Goal: Transaction & Acquisition: Purchase product/service

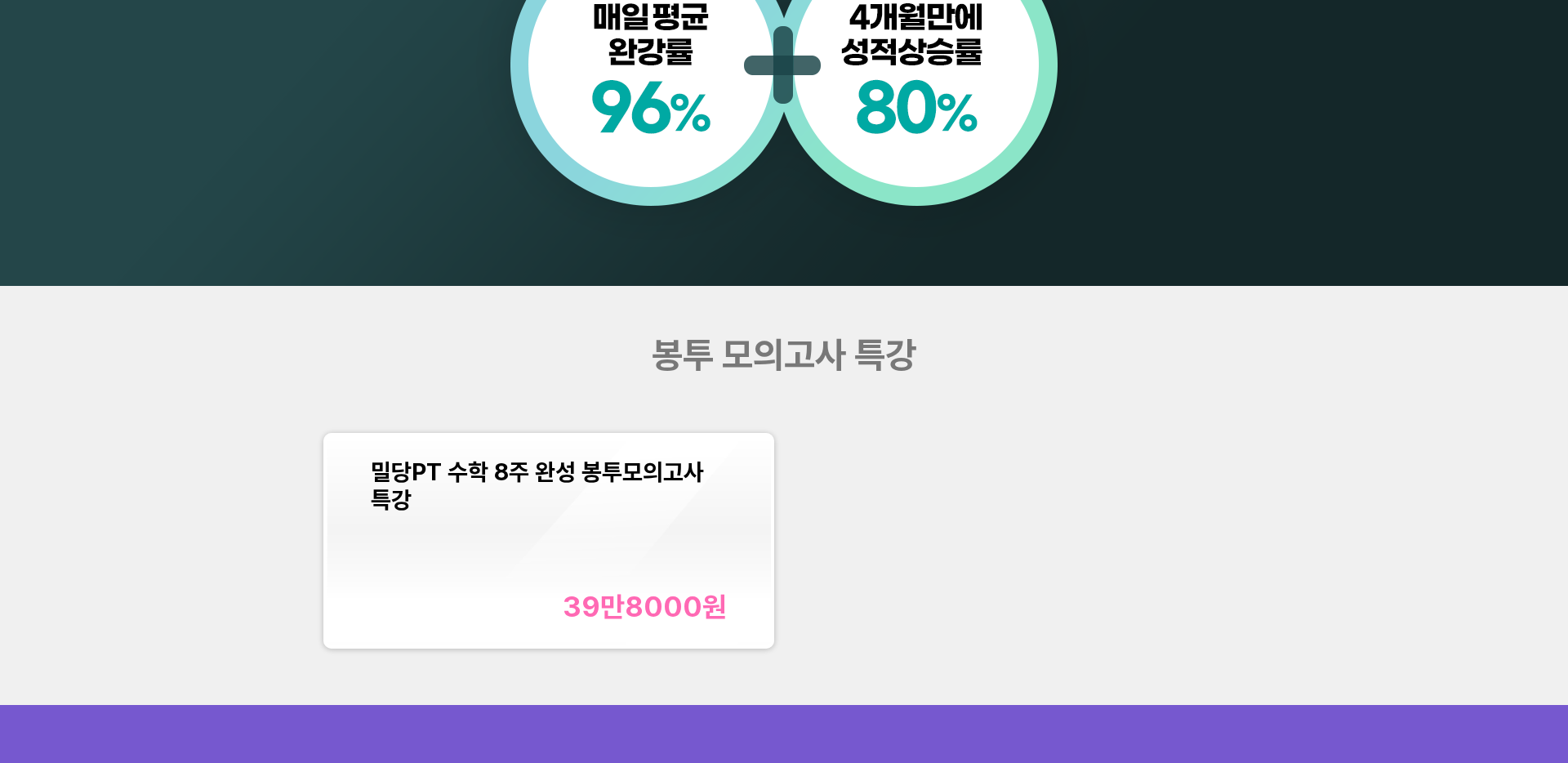
scroll to position [1776, 0]
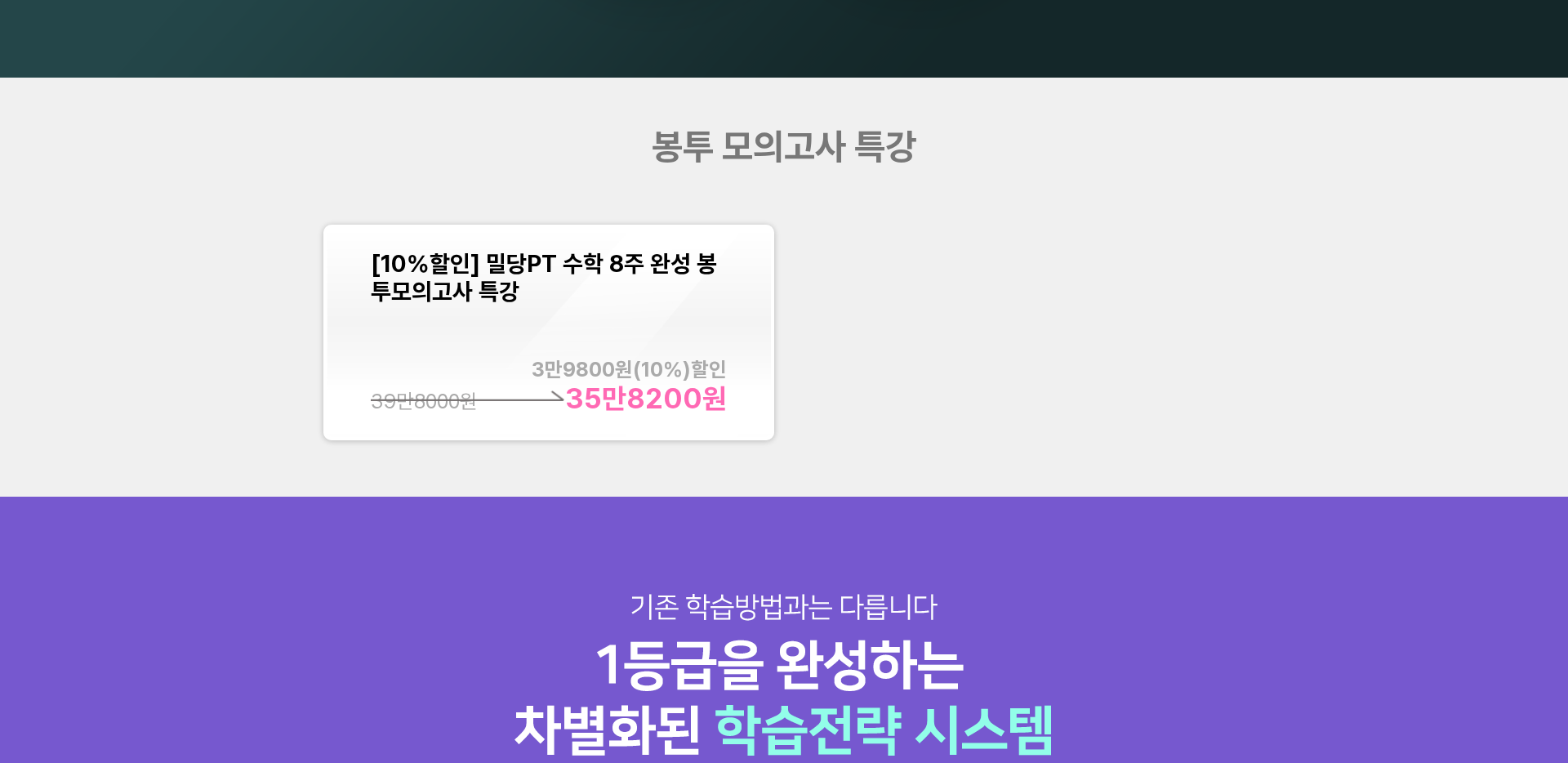
scroll to position [2020, 0]
